Goal: Complete application form

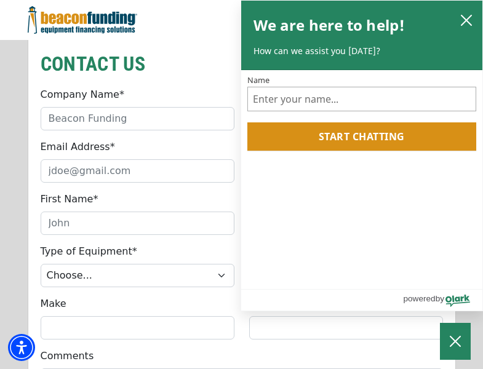
scroll to position [1046, 0]
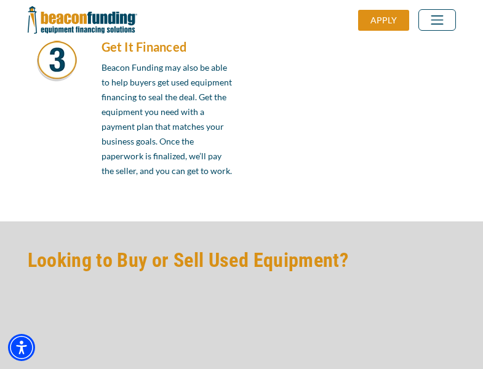
scroll to position [1046, 0]
